Goal: Browse casually: Explore the website without a specific task or goal

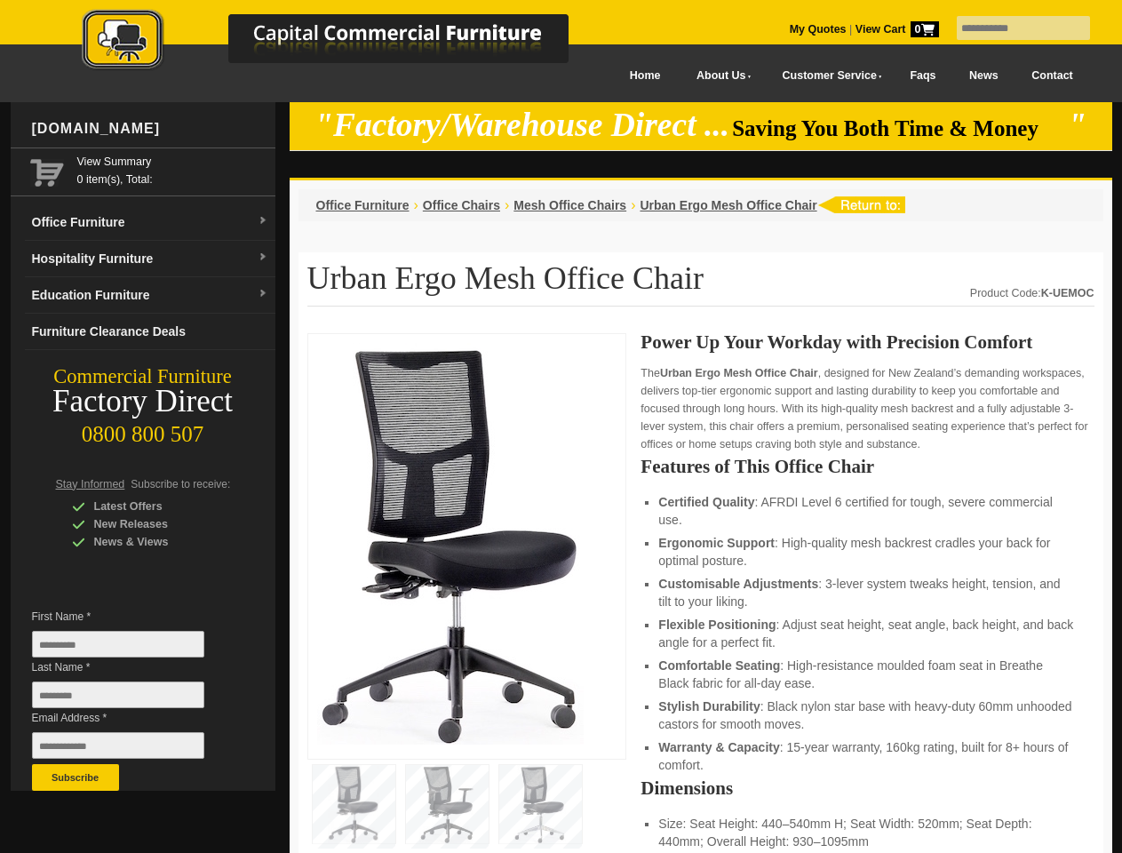
click at [1012, 28] on input "text" at bounding box center [1023, 28] width 133 height 24
click at [132, 699] on input "Last Name *" at bounding box center [118, 695] width 172 height 27
click at [76, 778] on button "Subscribe" at bounding box center [75, 777] width 87 height 27
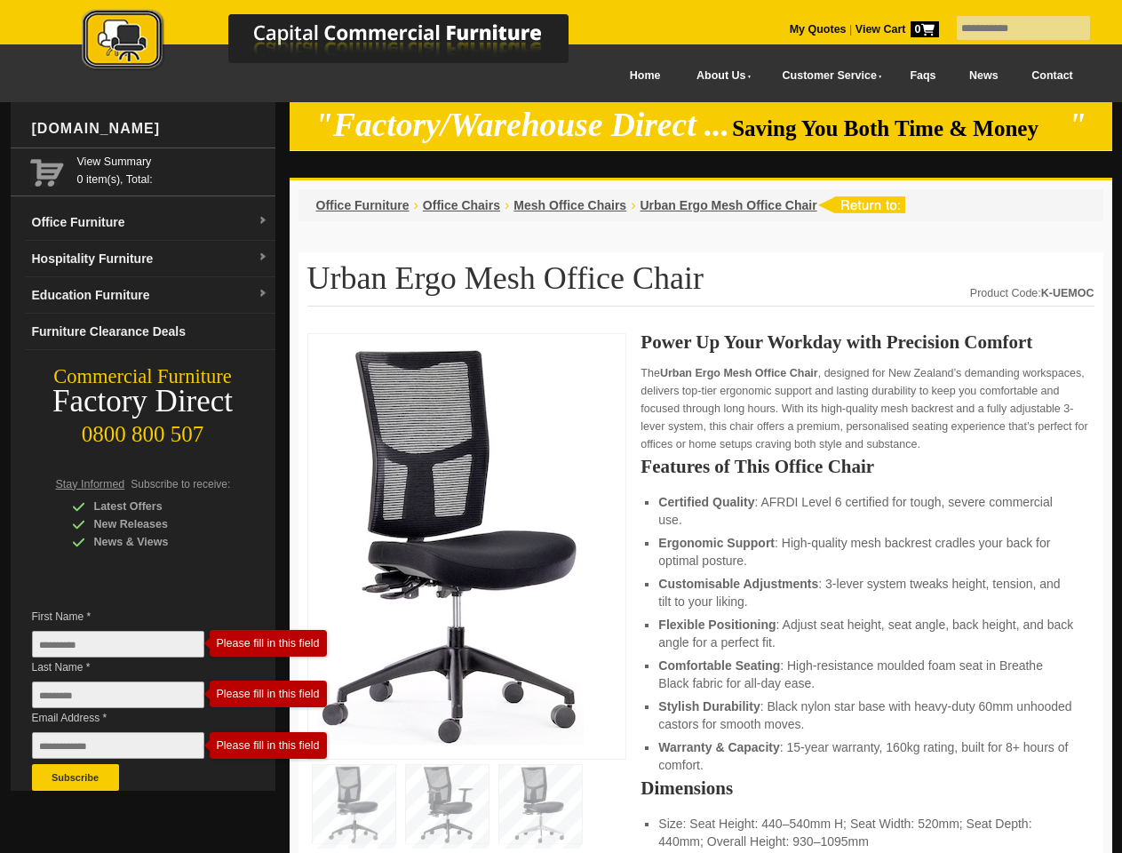
click at [701, 594] on li "Customisable Adjustments : 3-lever system tweaks height, tension, and tilt to y…" at bounding box center [868, 593] width 418 height 36
